Goal: Transaction & Acquisition: Purchase product/service

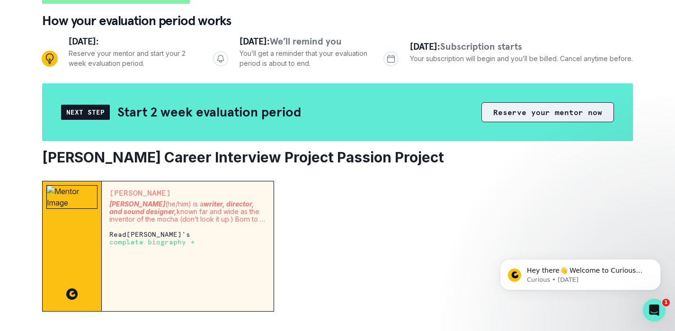
click at [502, 116] on button "Reserve your mentor now" at bounding box center [548, 112] width 133 height 20
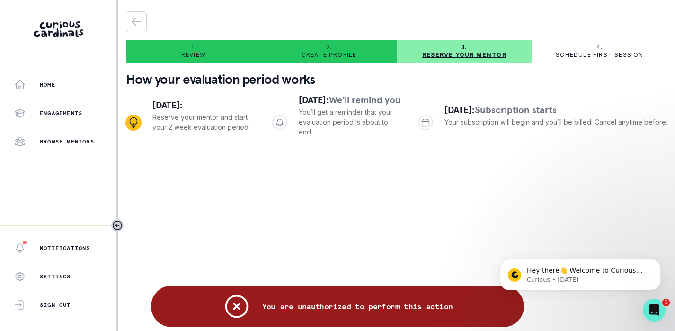
click at [281, 289] on div "You are unauthorized to perform this action" at bounding box center [337, 307] width 373 height 42
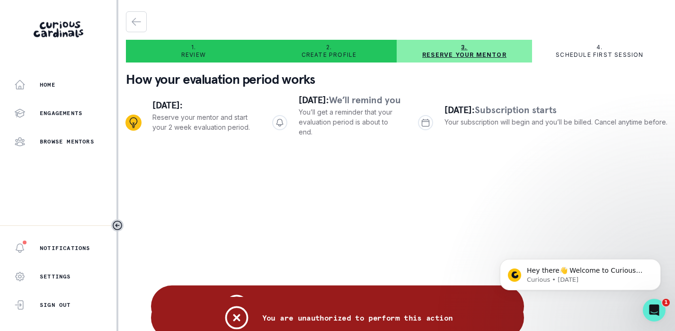
click at [268, 304] on div "You are unauthorized to perform this action" at bounding box center [337, 318] width 373 height 42
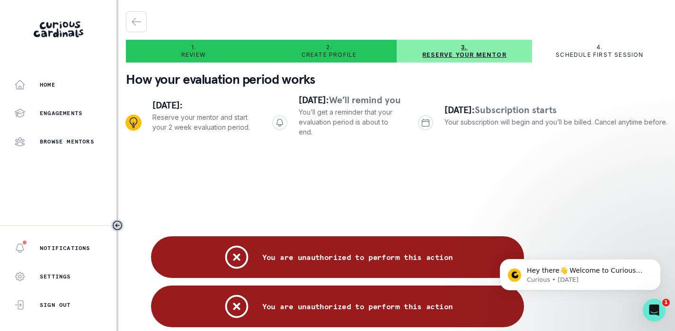
click at [291, 215] on main "1. Review 2. Create profile 3. Reserve your mentor 4. Schedule first session Ho…" at bounding box center [396, 165] width 557 height 331
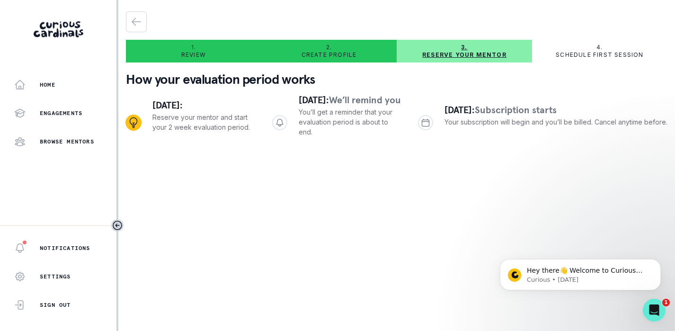
click at [335, 206] on main "1. Review 2. Create profile 3. Reserve your mentor 4. Schedule first session Ho…" at bounding box center [396, 165] width 557 height 331
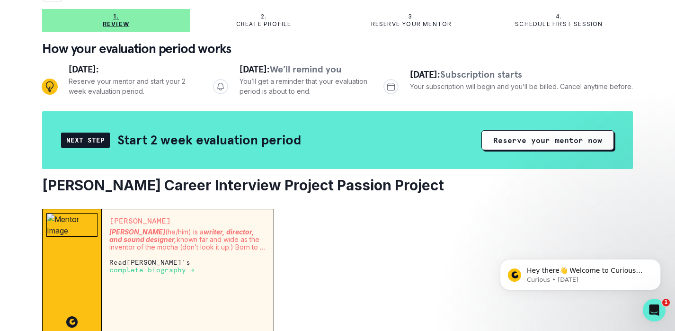
scroll to position [15, 0]
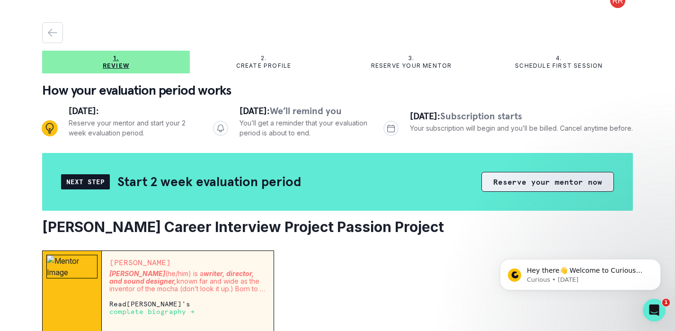
click at [552, 180] on button "Reserve your mentor now" at bounding box center [548, 182] width 133 height 20
